Goal: Task Accomplishment & Management: Manage account settings

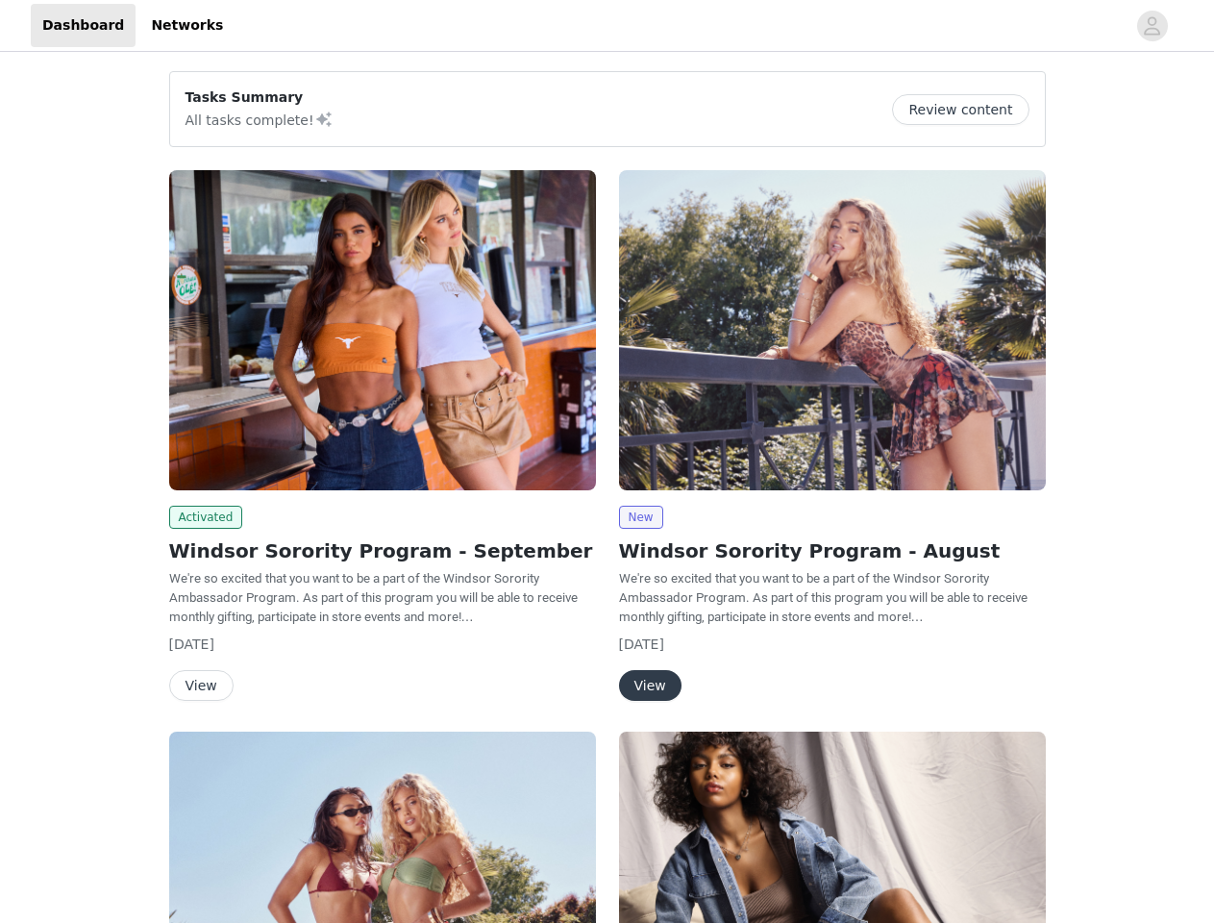
click at [608, 461] on div "New Windsor Sorority Program - August We're so excited that you want to be a pa…" at bounding box center [833, 439] width 450 height 561
click at [607, 26] on div at bounding box center [680, 25] width 891 height 43
click at [1153, 26] on icon "avatar" at bounding box center [1152, 26] width 18 height 31
click at [968, 110] on div "Tasks Summary All tasks complete! Review content Activated Windsor Sorority Pro…" at bounding box center [607, 708] width 1214 height 1304
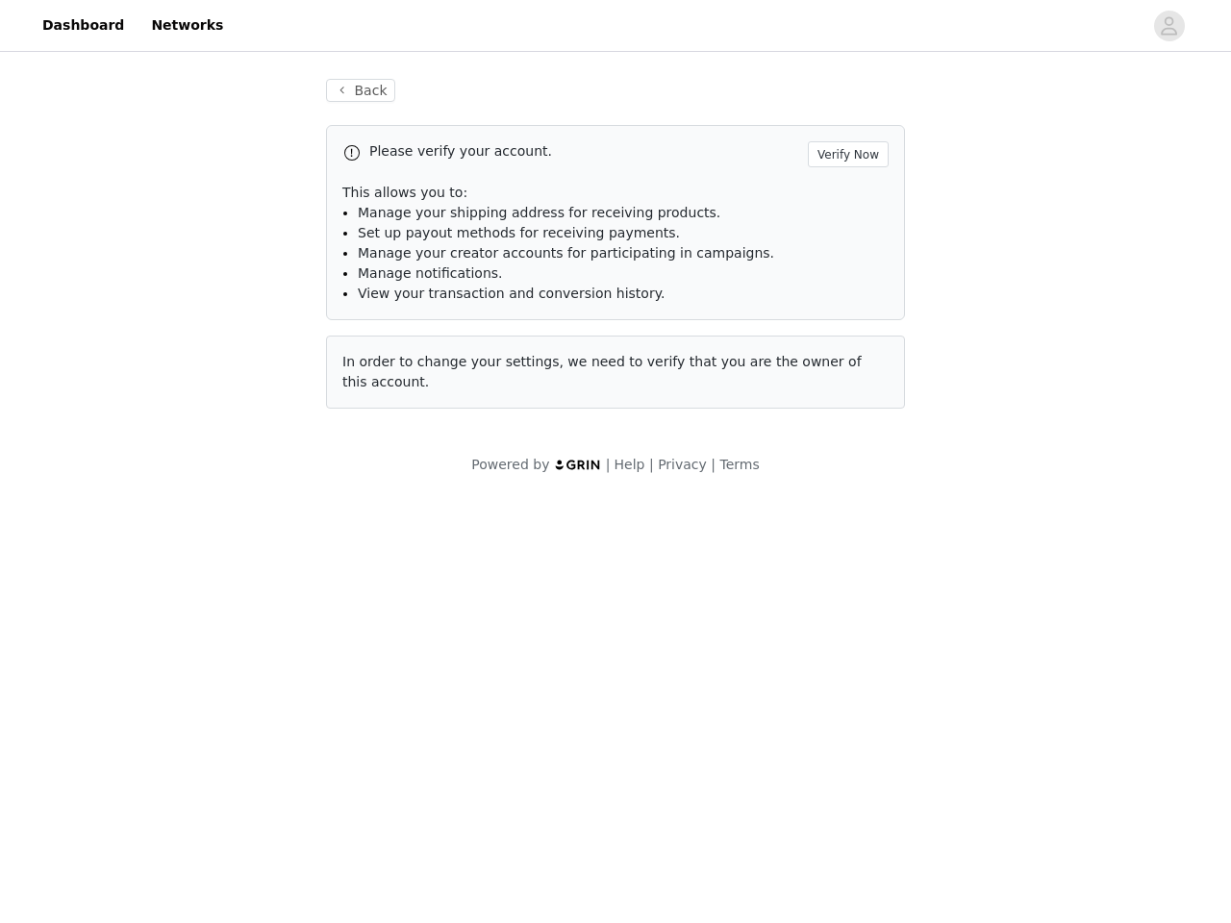
click at [203, 517] on body "Dashboard Networks Back Please verify your account. Verify Now This allows you …" at bounding box center [615, 461] width 1231 height 923
click at [200, 685] on body "Dashboard Networks Back Please verify your account. Verify Now This allows you …" at bounding box center [615, 461] width 1231 height 923
click at [833, 330] on div "Please verify your account. Verify Now This allows you to: Manage your shipping…" at bounding box center [615, 267] width 579 height 284
click at [640, 517] on body "Dashboard Networks Back Please verify your account. Verify Now This allows you …" at bounding box center [615, 461] width 1231 height 923
click at [649, 685] on body "Dashboard Networks Back Please verify your account. Verify Now This allows you …" at bounding box center [615, 461] width 1231 height 923
